Goal: Check status: Check status

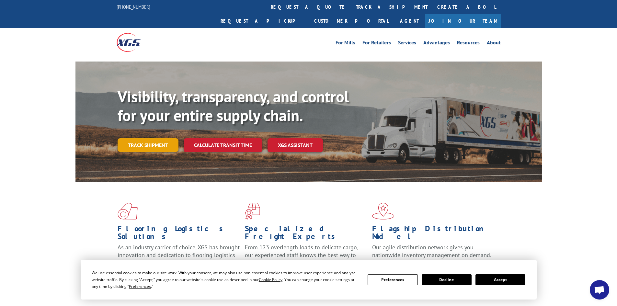
click at [162, 138] on link "Track shipment" at bounding box center [148, 145] width 61 height 14
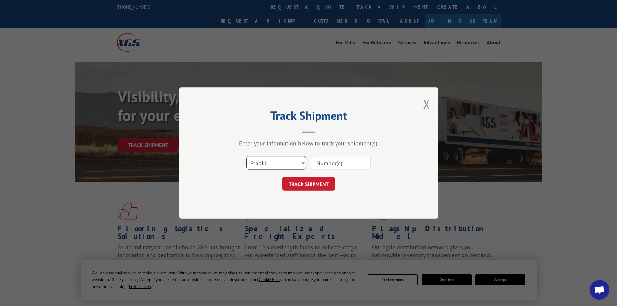
click at [299, 167] on select "Select category... Probill BOL PO" at bounding box center [276, 163] width 60 height 14
select select "bol"
click at [246, 156] on select "Select category... Probill BOL PO" at bounding box center [276, 163] width 60 height 14
click at [341, 164] on input at bounding box center [341, 163] width 60 height 14
type input "4"
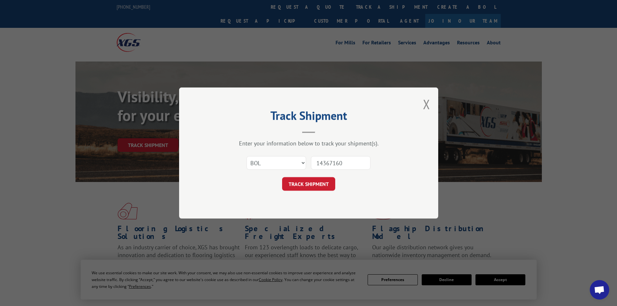
type input "14367160"
click at [282, 177] on button "TRACK SHIPMENT" at bounding box center [308, 184] width 53 height 14
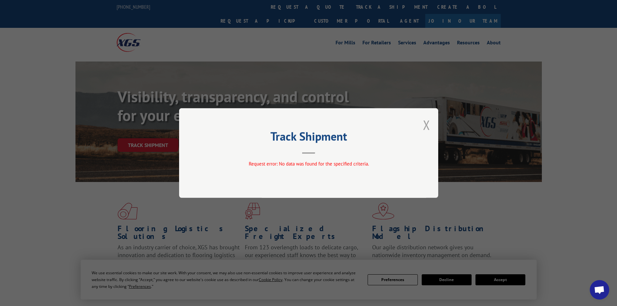
click at [429, 128] on button "Close modal" at bounding box center [426, 124] width 7 height 17
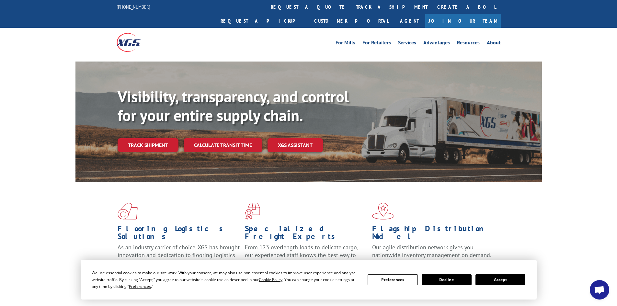
drag, startPoint x: 514, startPoint y: 277, endPoint x: 507, endPoint y: 274, distance: 8.0
click at [514, 277] on button "Accept" at bounding box center [500, 279] width 50 height 11
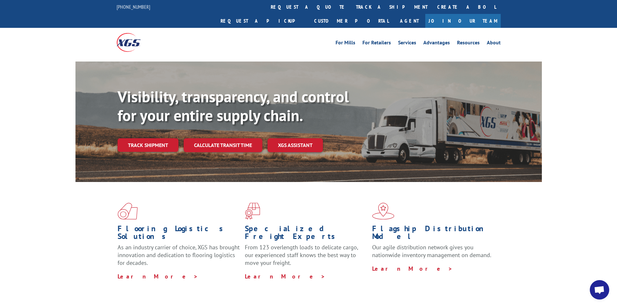
click at [351, 7] on link "track a shipment" at bounding box center [391, 7] width 81 height 14
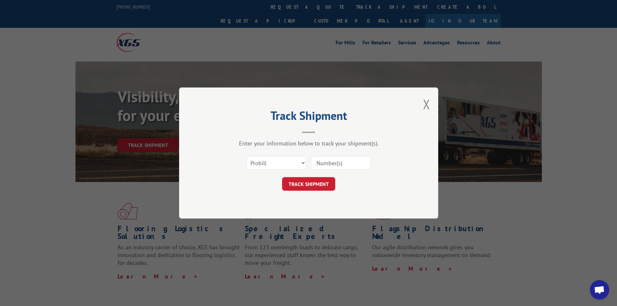
drag, startPoint x: 429, startPoint y: 106, endPoint x: 422, endPoint y: 105, distance: 7.0
click at [427, 106] on button "Close modal" at bounding box center [426, 104] width 7 height 17
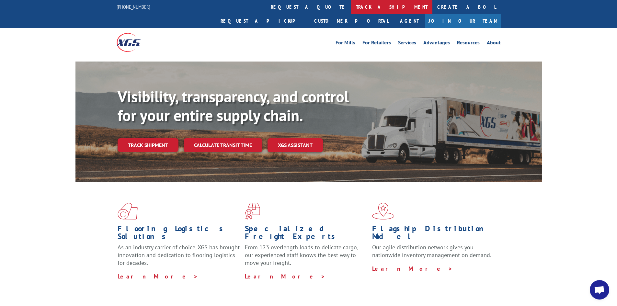
click at [351, 6] on link "track a shipment" at bounding box center [391, 7] width 81 height 14
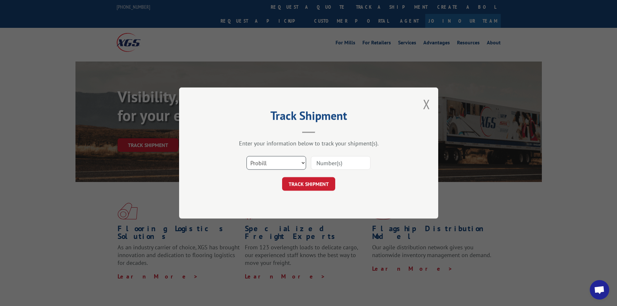
click at [278, 169] on select "Select category... Probill BOL PO" at bounding box center [276, 163] width 60 height 14
select select "bol"
click at [246, 156] on select "Select category... Probill BOL PO" at bounding box center [276, 163] width 60 height 14
click at [326, 164] on input at bounding box center [341, 163] width 60 height 14
paste input "00889690116935342"
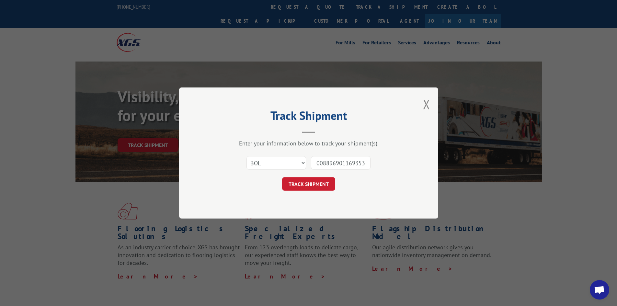
scroll to position [0, 5]
type input "00889690116935342"
click at [315, 183] on button "TRACK SHIPMENT" at bounding box center [308, 184] width 53 height 14
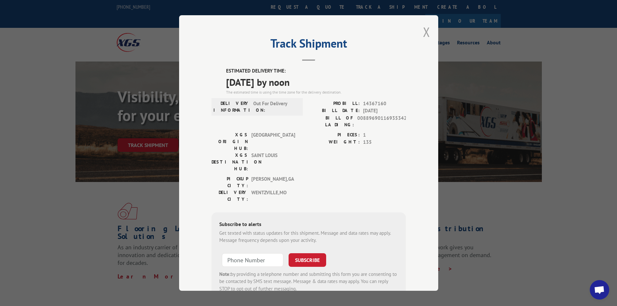
click at [424, 35] on button "Close modal" at bounding box center [426, 31] width 7 height 17
